Goal: Transaction & Acquisition: Purchase product/service

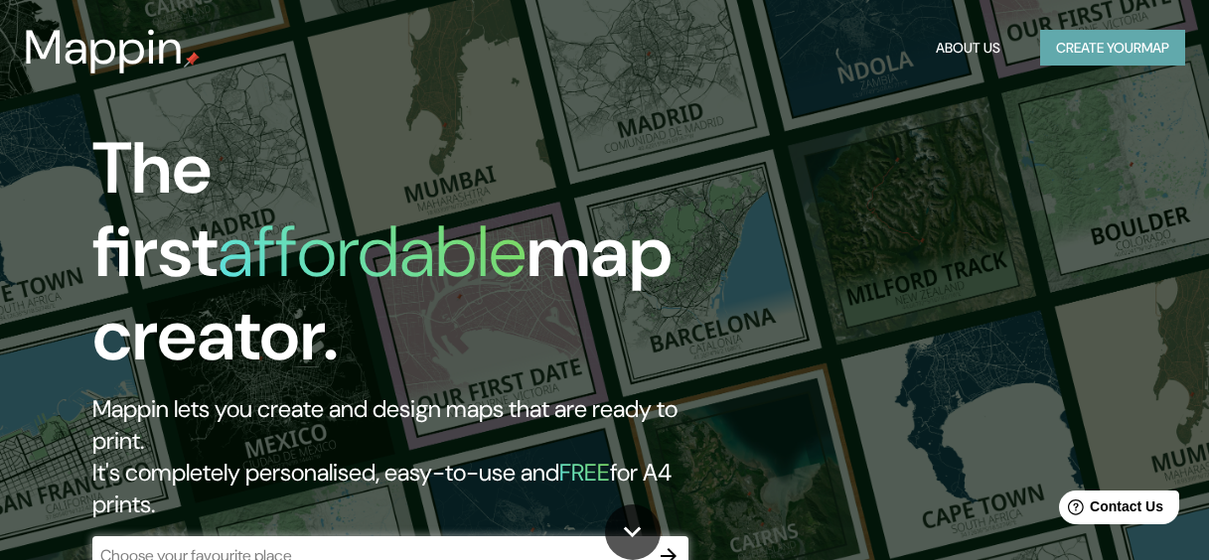
click at [1081, 58] on button "Create your map" at bounding box center [1112, 48] width 145 height 37
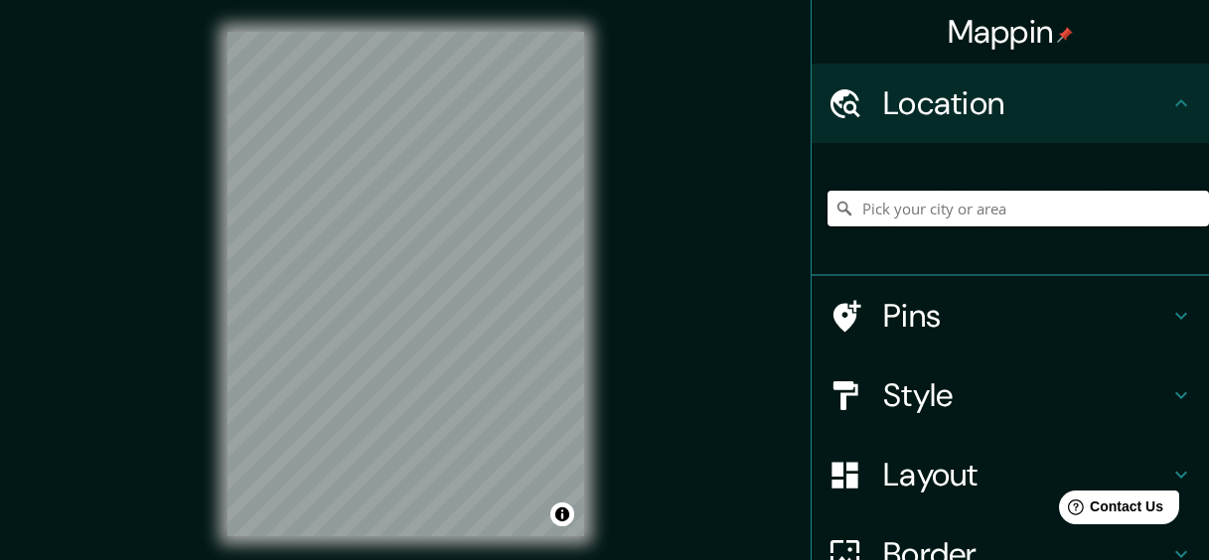
click at [850, 213] on input "Pick your city or area" at bounding box center [1017, 209] width 381 height 36
type input "u"
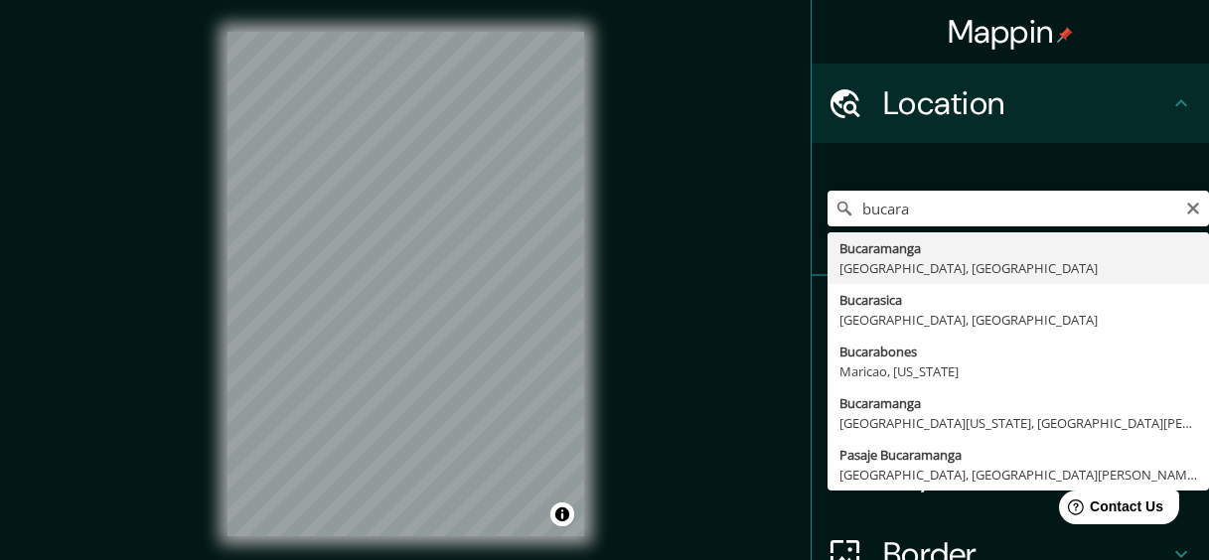
type input "Bucaramanga, [GEOGRAPHIC_DATA], [GEOGRAPHIC_DATA]"
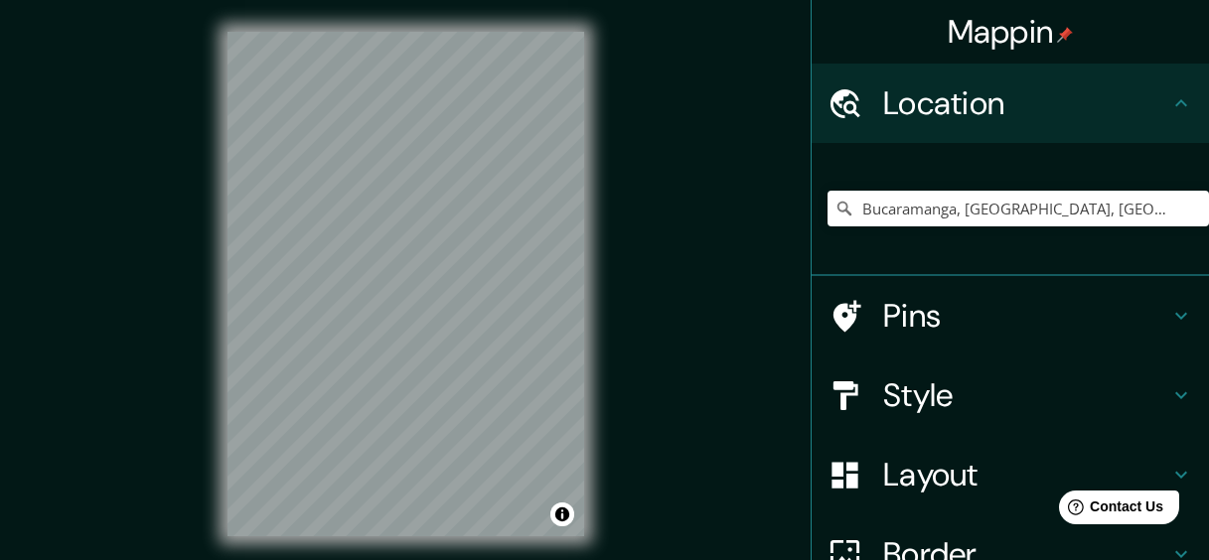
click at [945, 392] on h4 "Style" at bounding box center [1026, 395] width 286 height 40
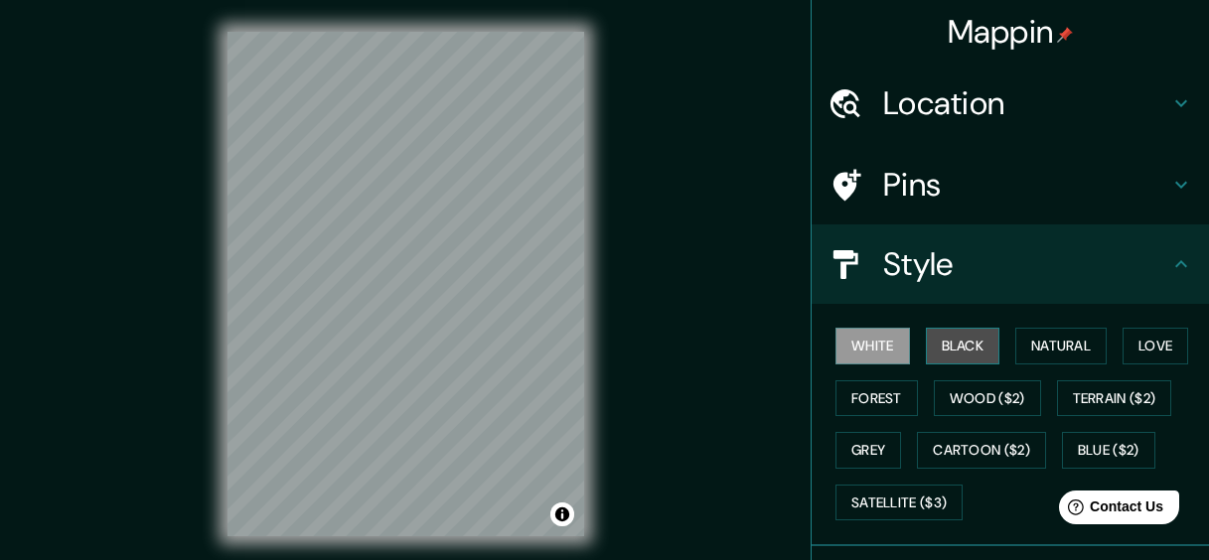
click at [951, 348] on button "Black" at bounding box center [963, 346] width 74 height 37
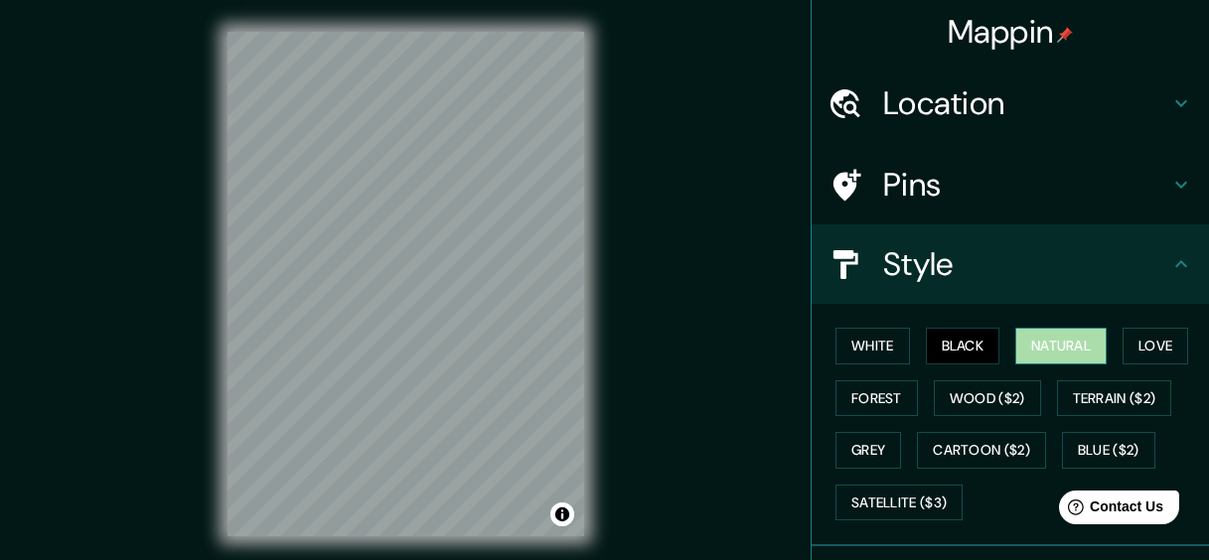
click at [1015, 348] on button "Natural" at bounding box center [1060, 346] width 91 height 37
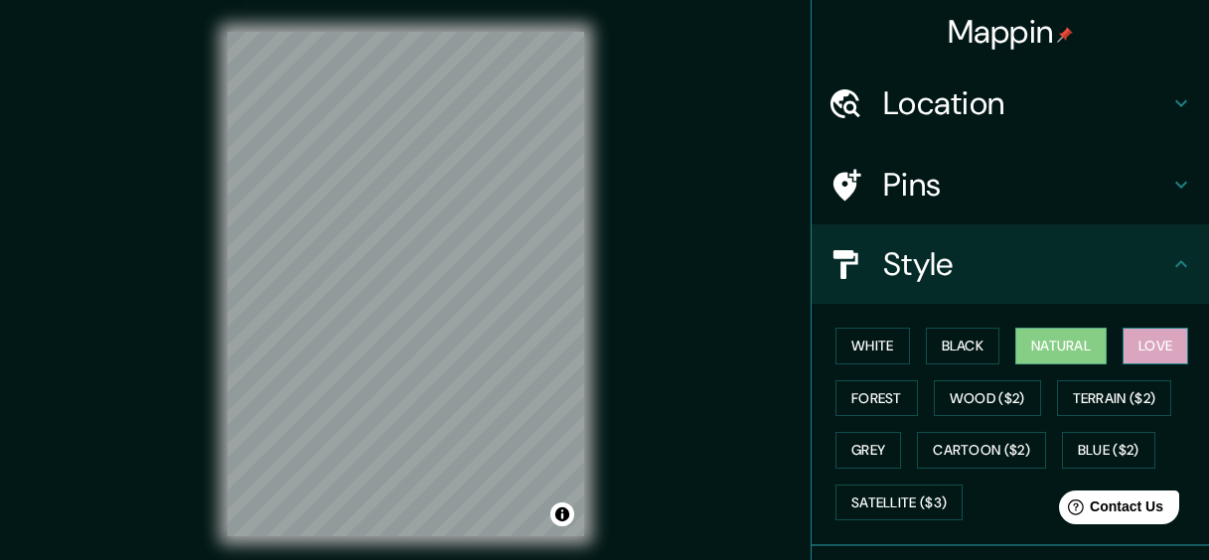
click at [1129, 348] on button "Love" at bounding box center [1155, 346] width 66 height 37
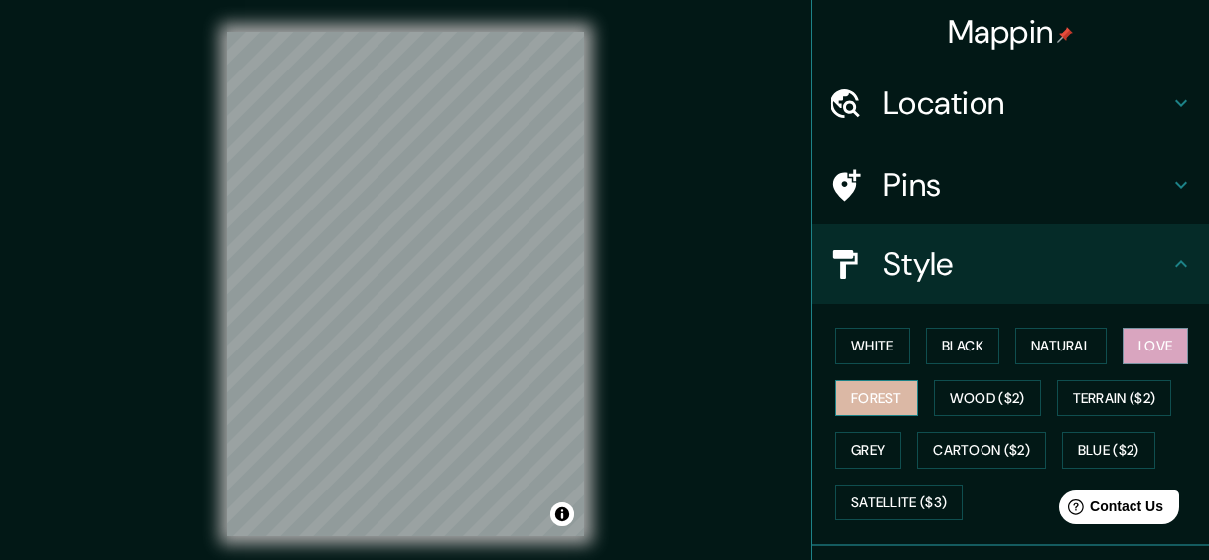
click at [879, 391] on button "Forest" at bounding box center [876, 398] width 82 height 37
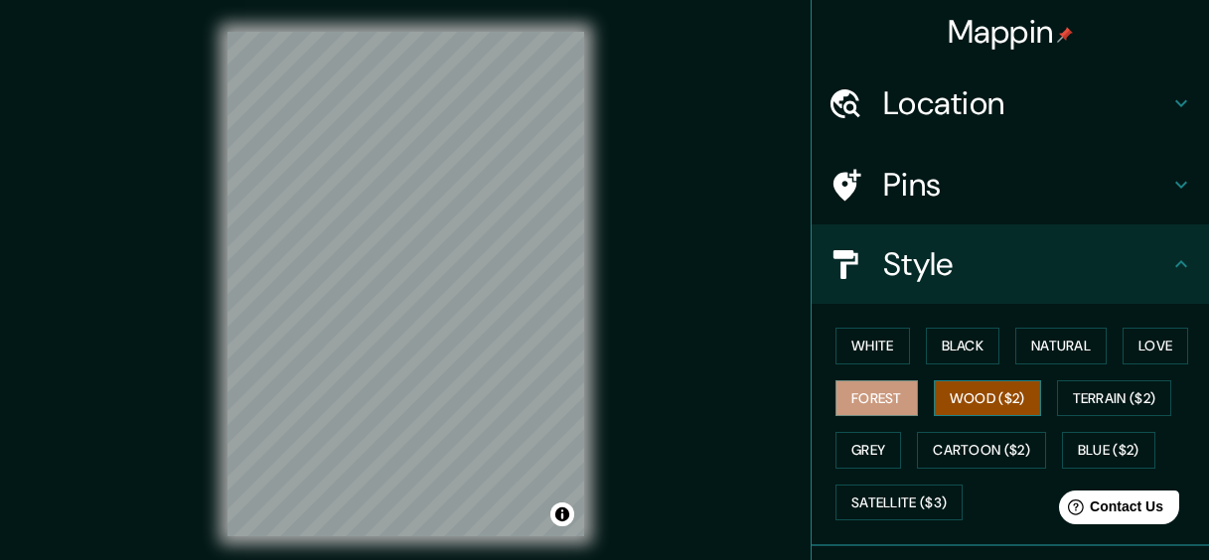
click at [945, 390] on button "Wood ($2)" at bounding box center [987, 398] width 107 height 37
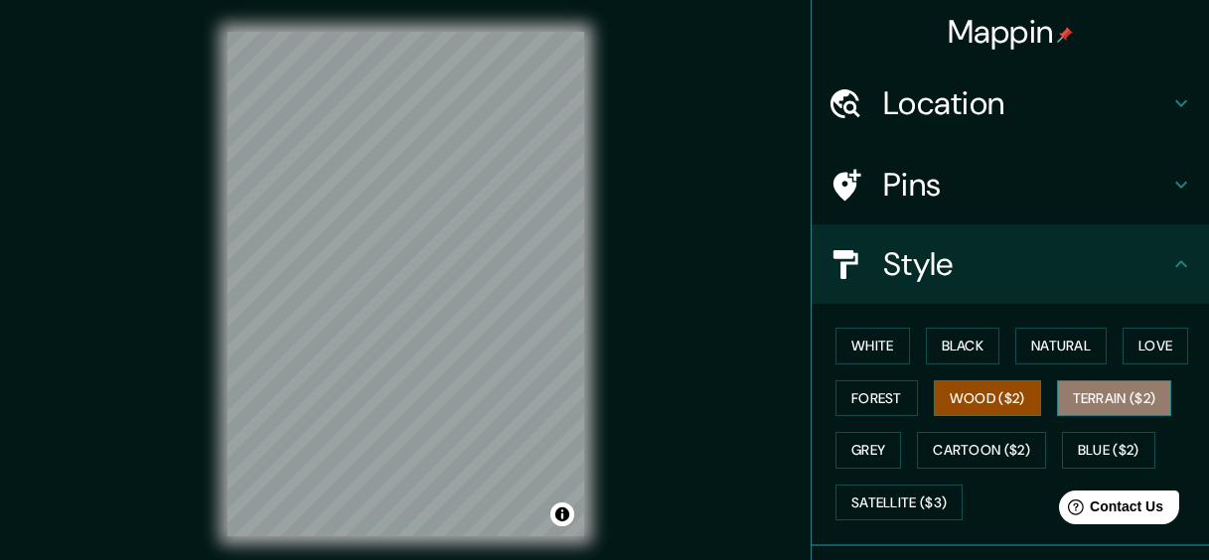
click at [1069, 395] on button "Terrain ($2)" at bounding box center [1114, 398] width 115 height 37
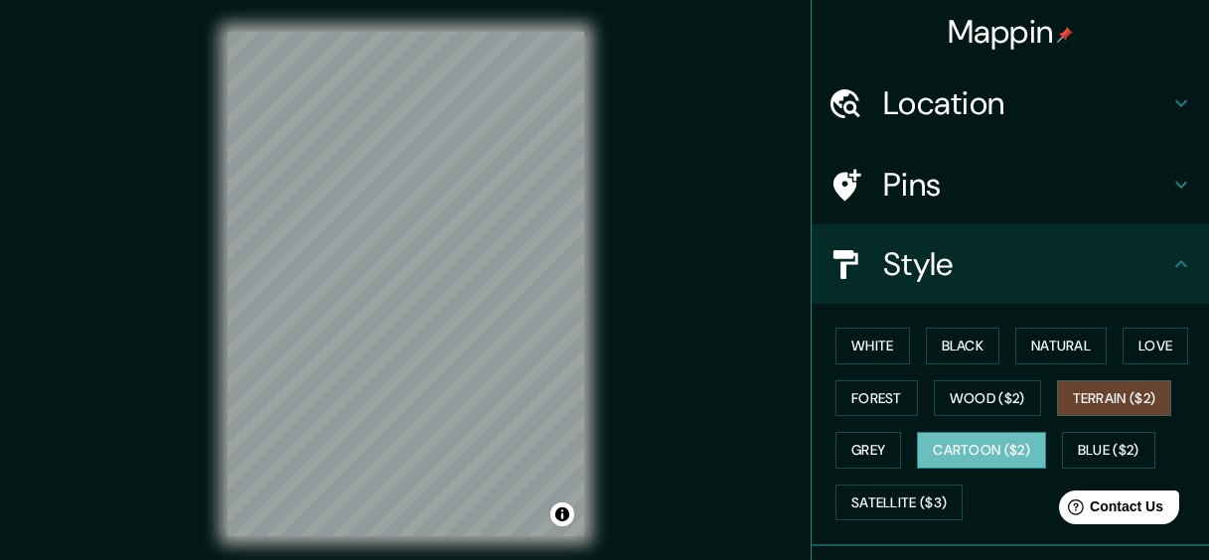
click at [936, 456] on button "Cartoon ($2)" at bounding box center [981, 450] width 129 height 37
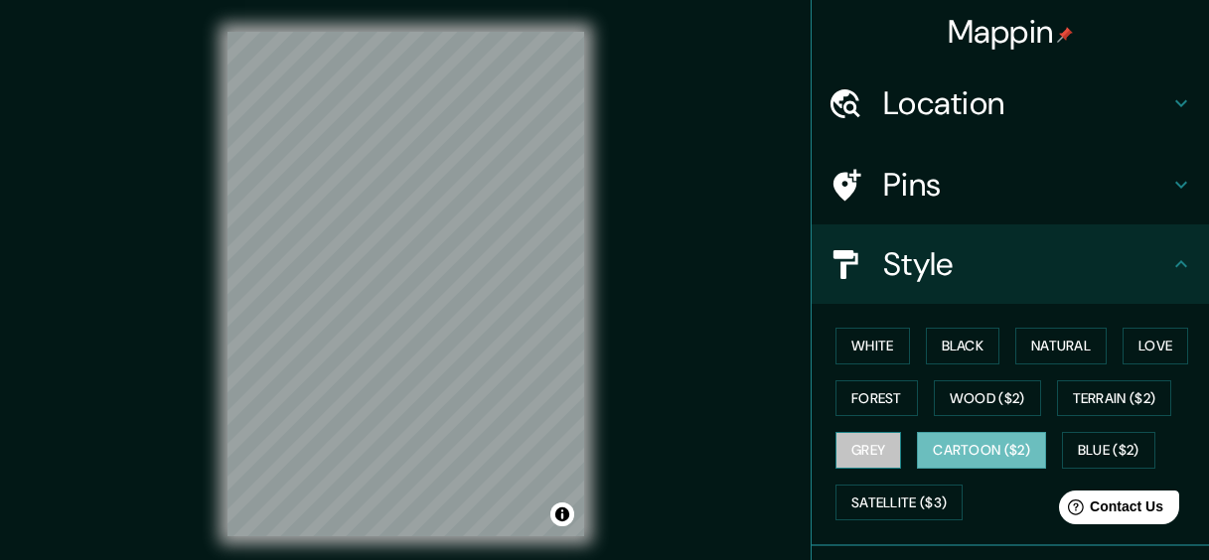
click at [835, 449] on button "Grey" at bounding box center [868, 450] width 66 height 37
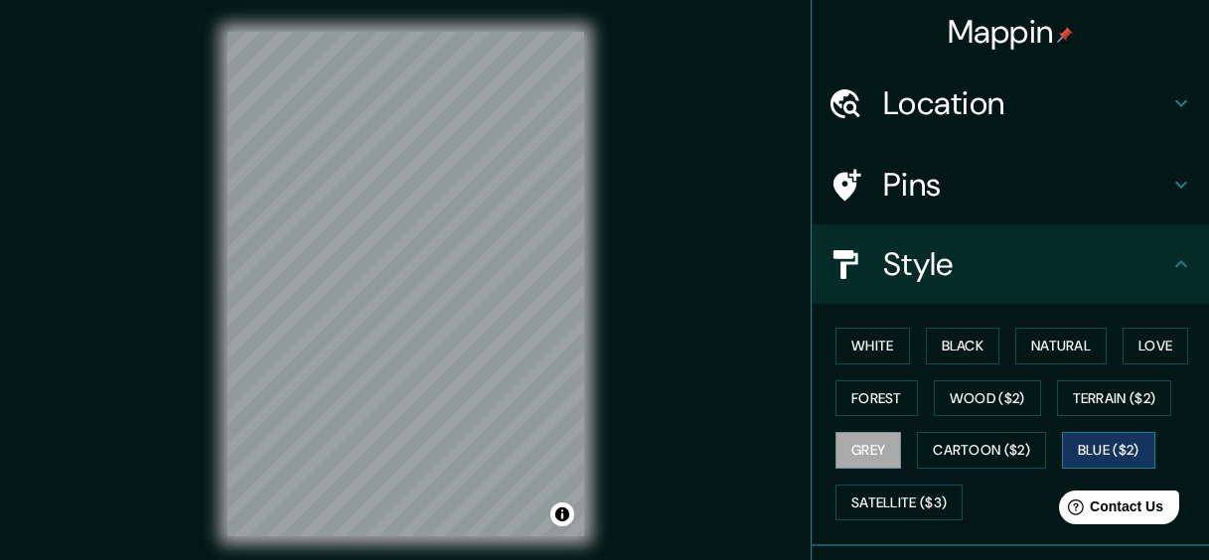
click at [1082, 446] on button "Blue ($2)" at bounding box center [1108, 450] width 93 height 37
click at [892, 480] on div "White Black Natural Love Forest Wood ($2) Terrain ($2) Grey Cartoon ($2) Blue (…" at bounding box center [1017, 424] width 381 height 209
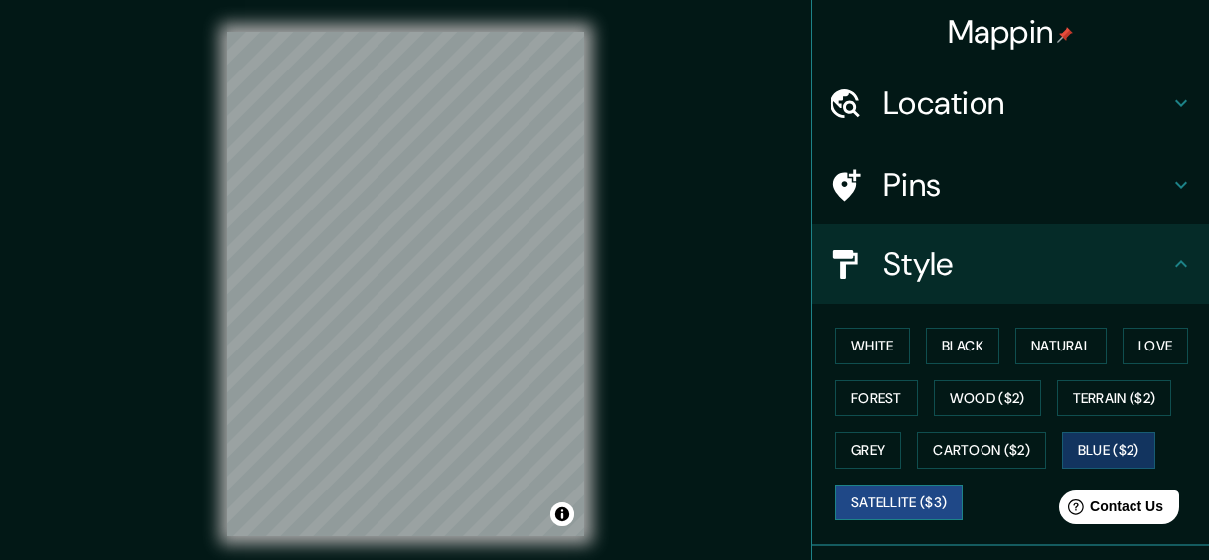
click at [885, 505] on button "Satellite ($3)" at bounding box center [898, 503] width 127 height 37
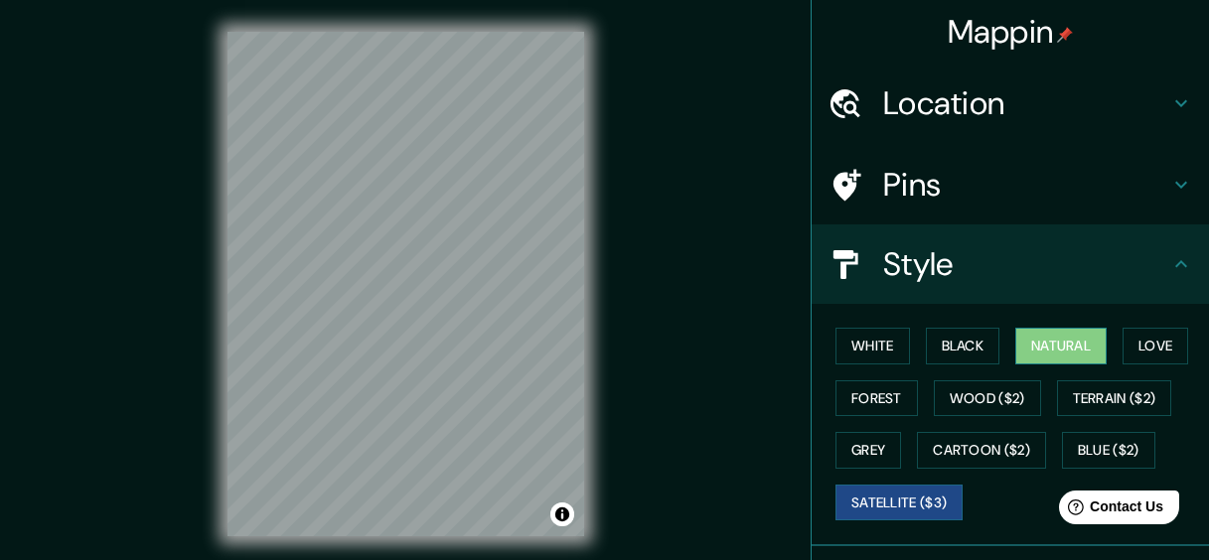
click at [1073, 334] on button "Natural" at bounding box center [1060, 346] width 91 height 37
